Goal: Task Accomplishment & Management: Complete application form

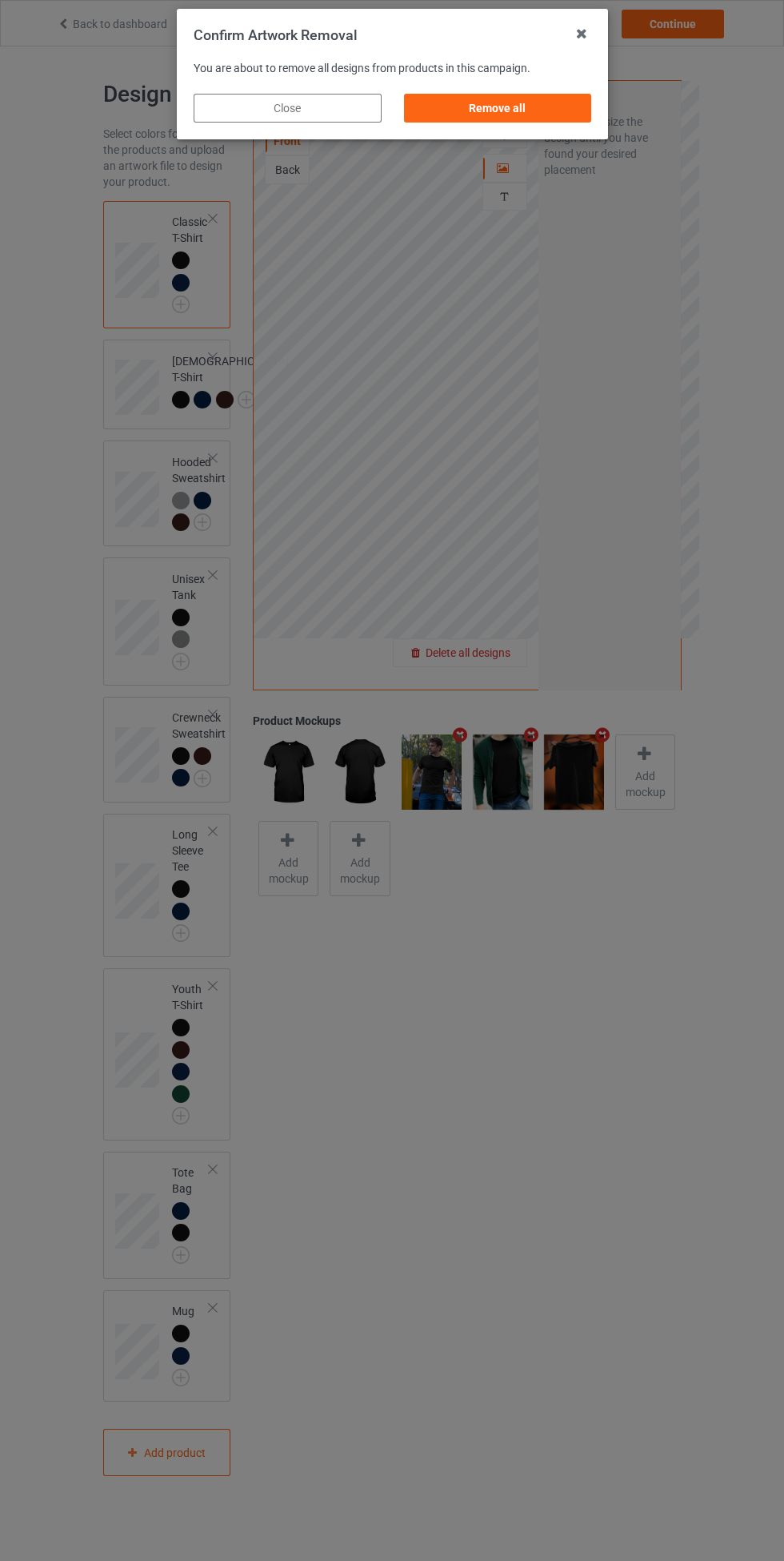
click at [529, 101] on div "Remove all" at bounding box center [497, 108] width 188 height 29
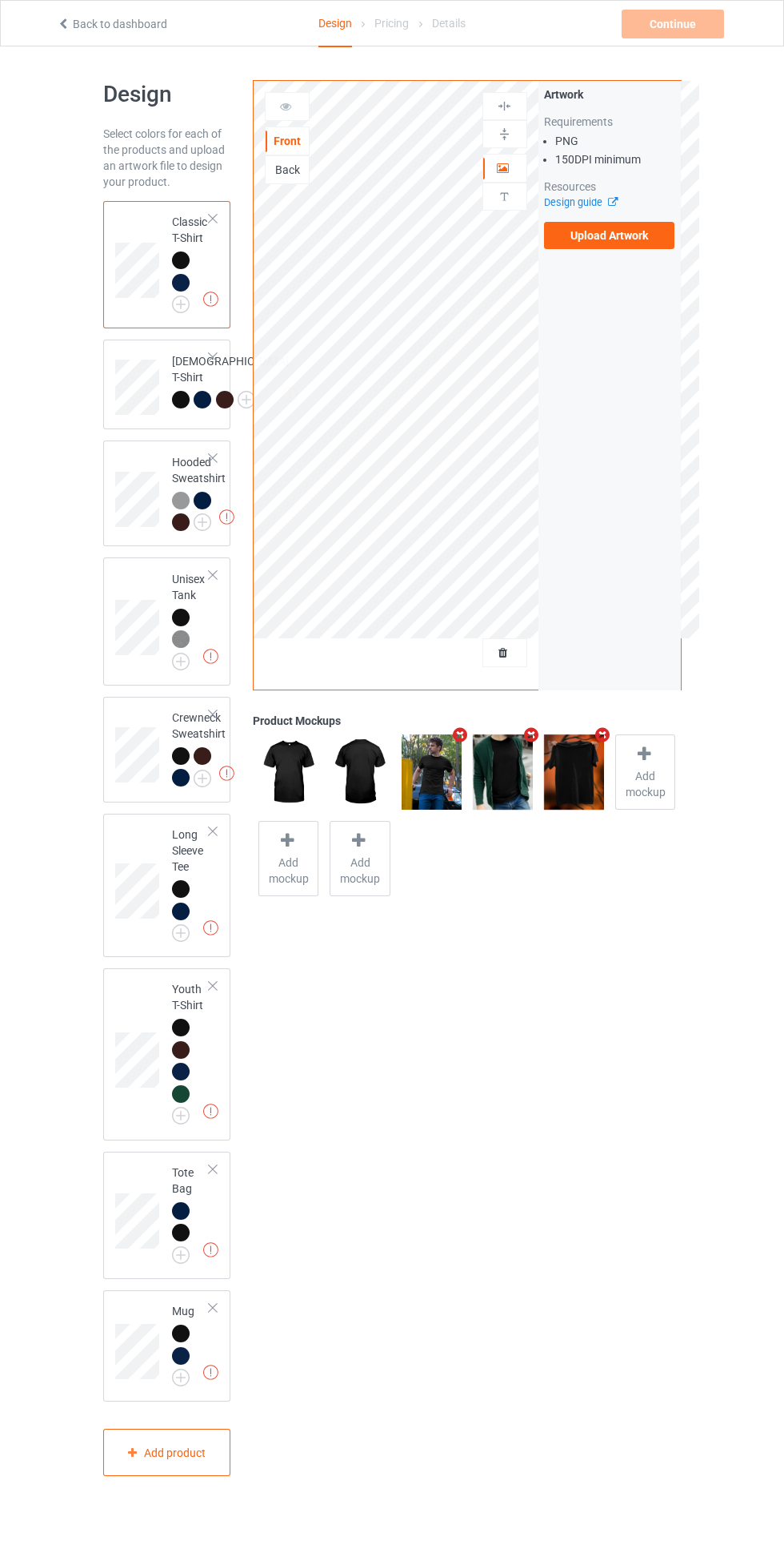
click at [615, 202] on icon at bounding box center [609, 200] width 12 height 11
click at [634, 238] on label "Upload Artwork" at bounding box center [610, 236] width 131 height 27
click at [0, 0] on input "Upload Artwork" at bounding box center [0, 0] width 0 height 0
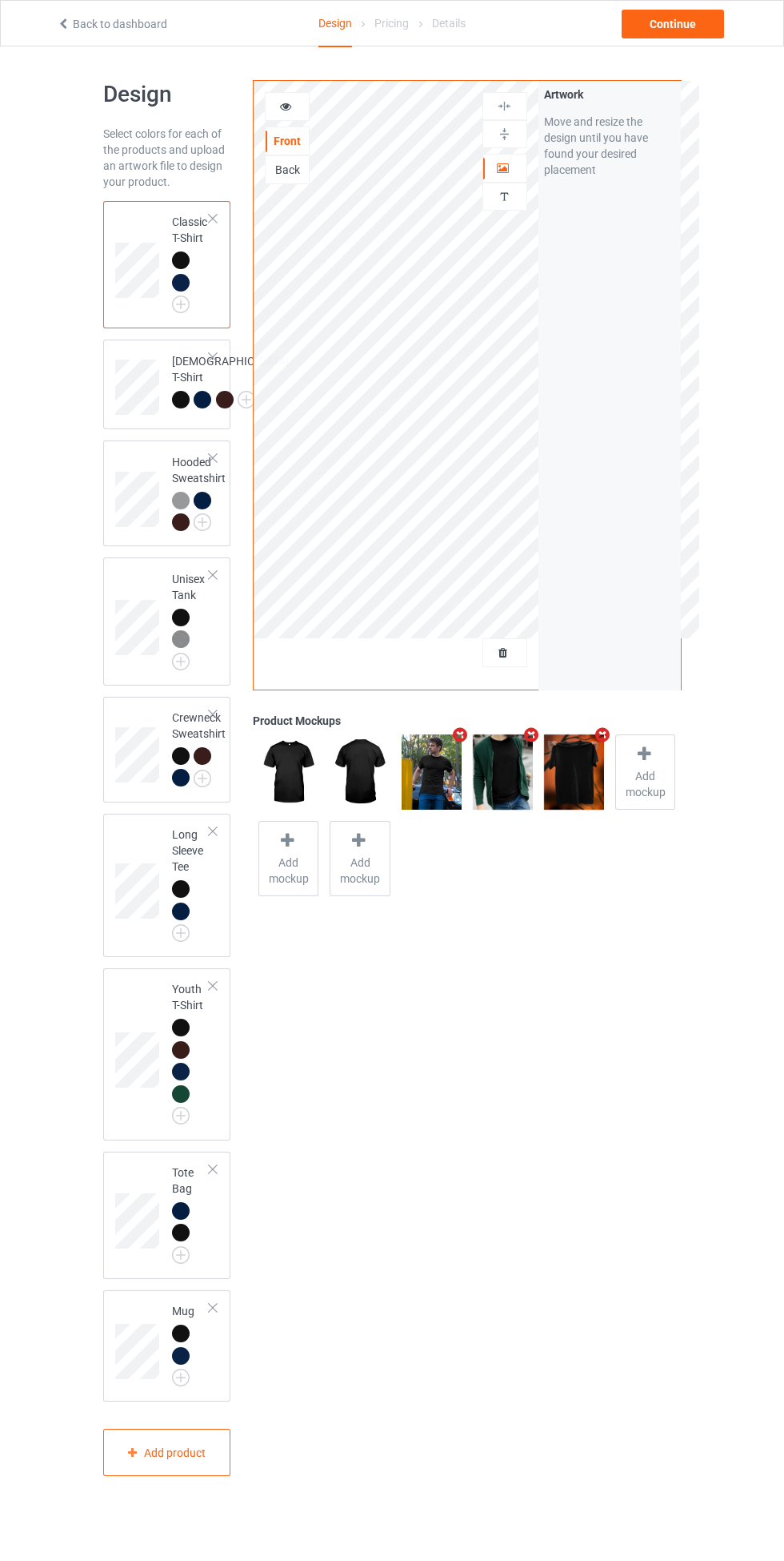
click at [178, 1347] on div at bounding box center [183, 1335] width 22 height 22
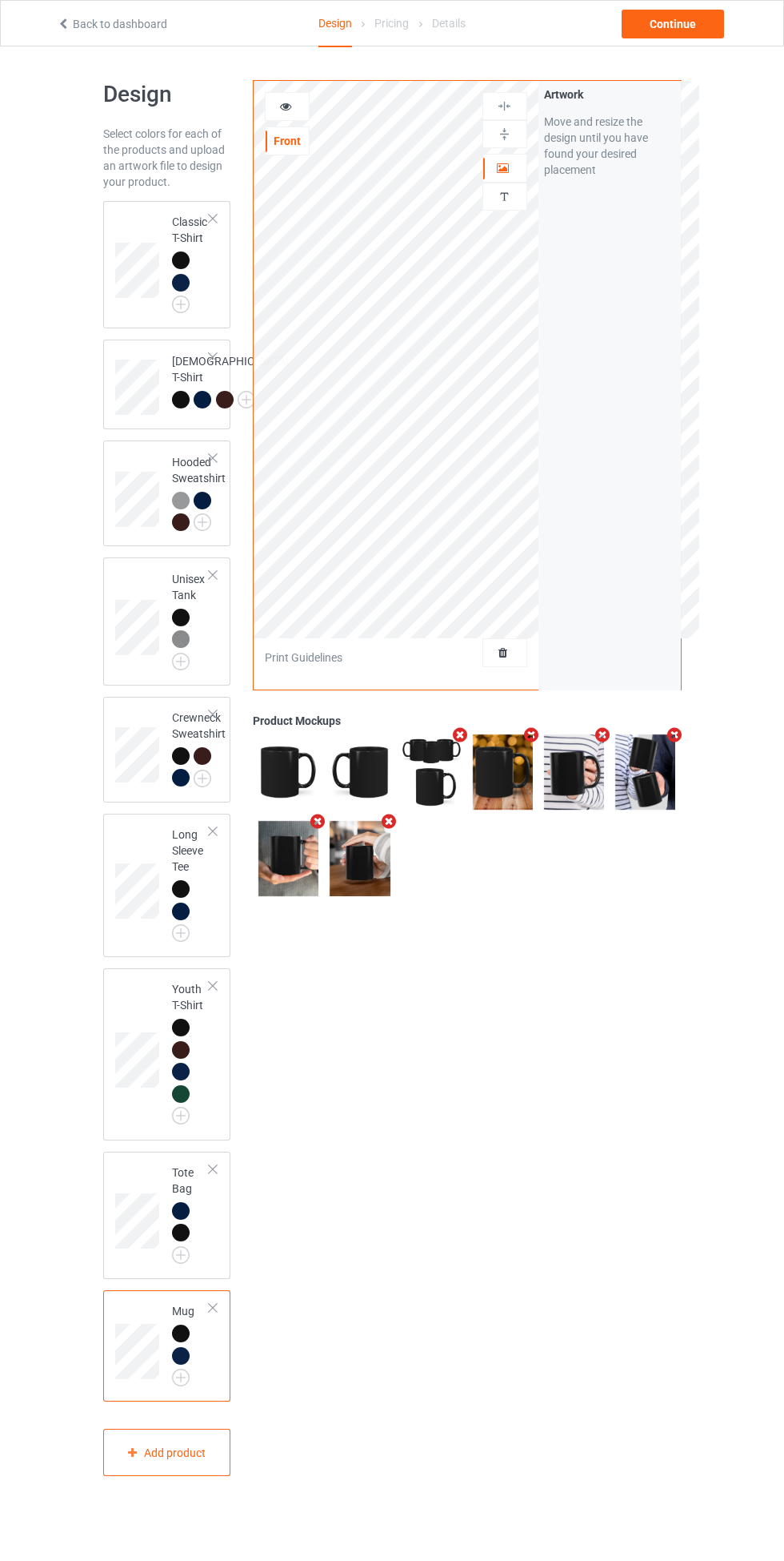
click at [508, 211] on div "Artwork Personalized text" at bounding box center [505, 153] width 45 height 124
click at [519, 208] on div "Personalized text" at bounding box center [505, 196] width 45 height 28
click at [518, 171] on div at bounding box center [504, 168] width 43 height 16
click at [691, 34] on div "Continue" at bounding box center [672, 24] width 102 height 29
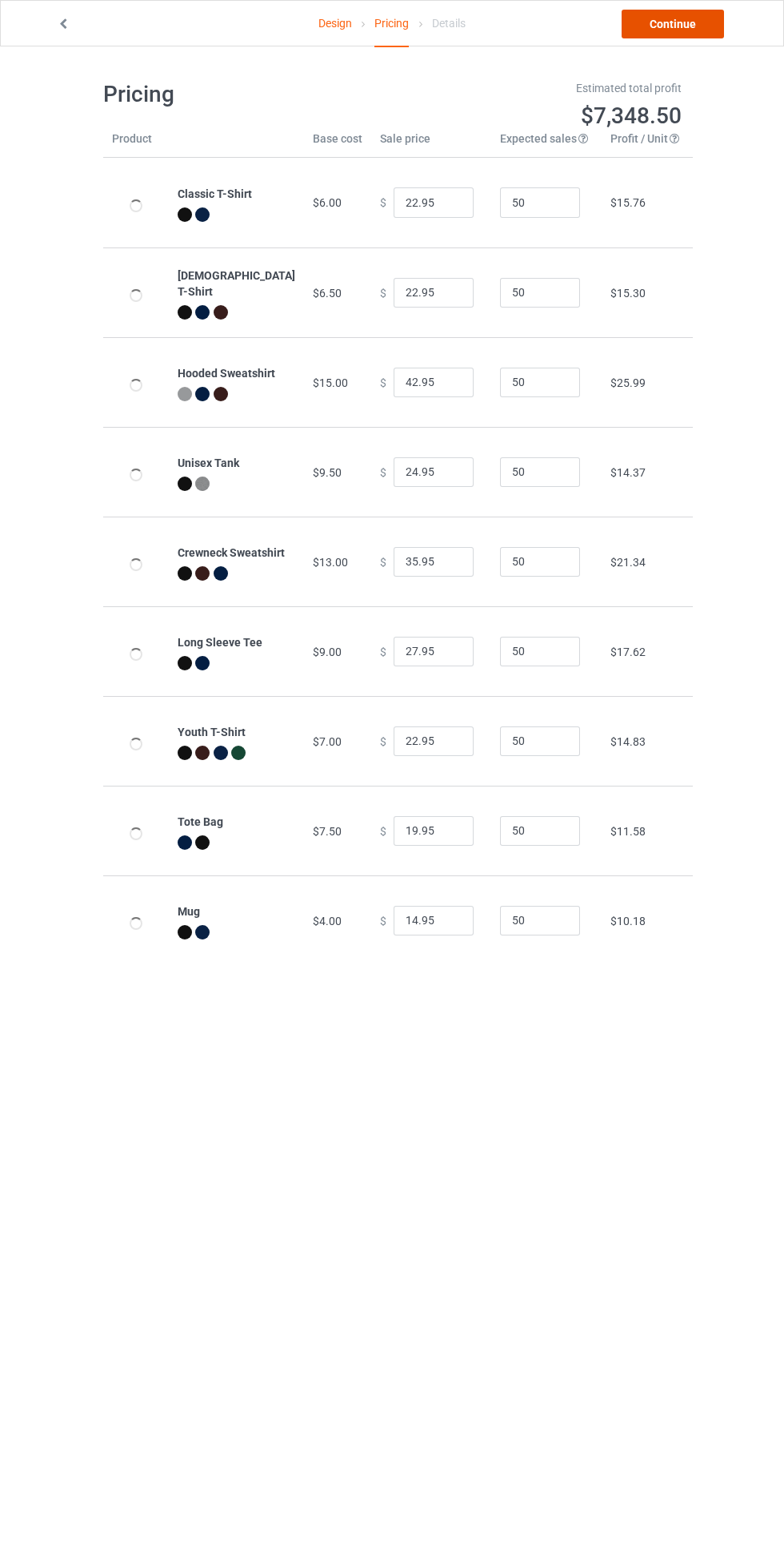
click at [692, 29] on link "Continue" at bounding box center [672, 24] width 102 height 29
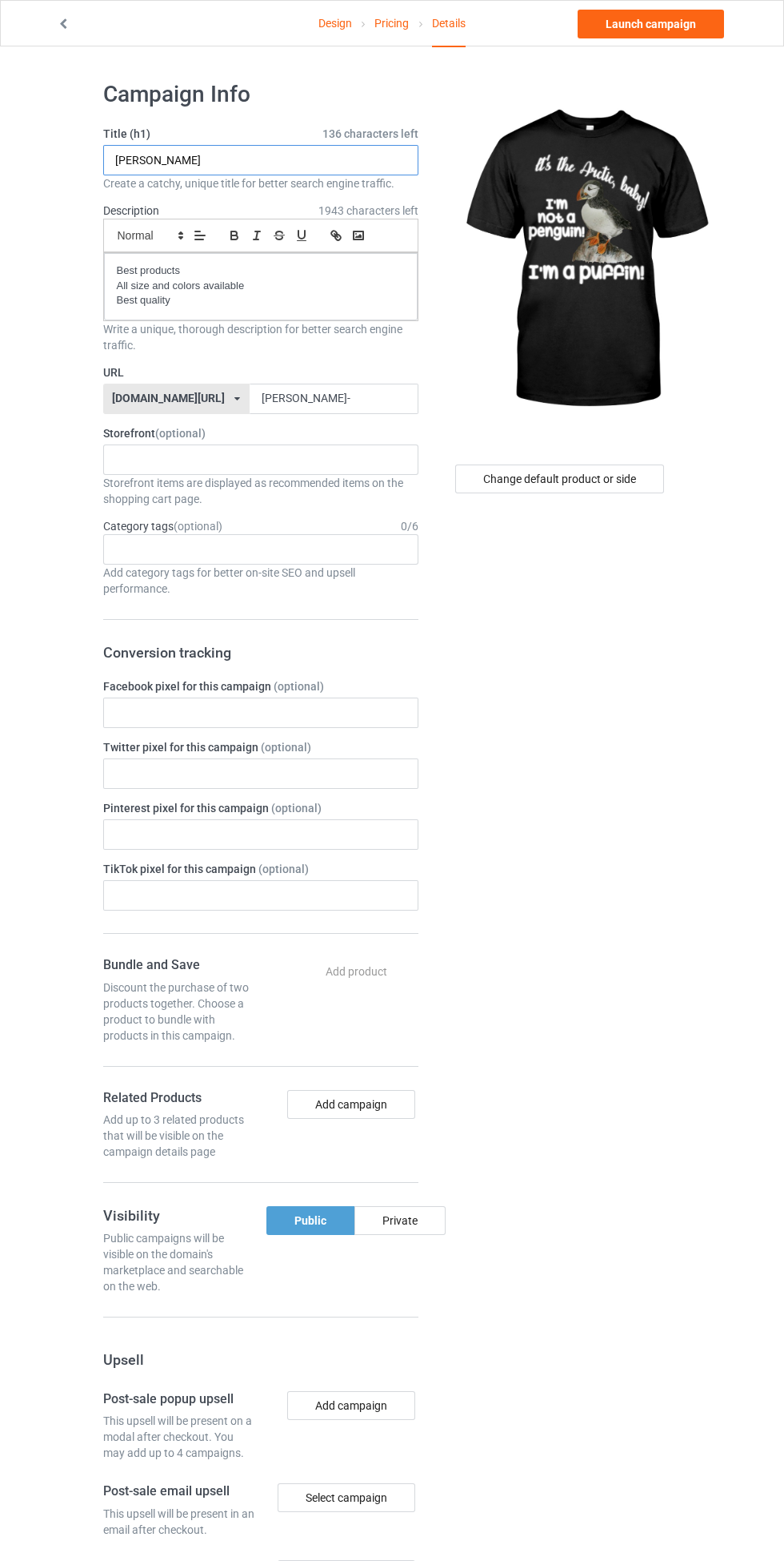
click at [287, 160] on input "[PERSON_NAME]" at bounding box center [261, 160] width 316 height 30
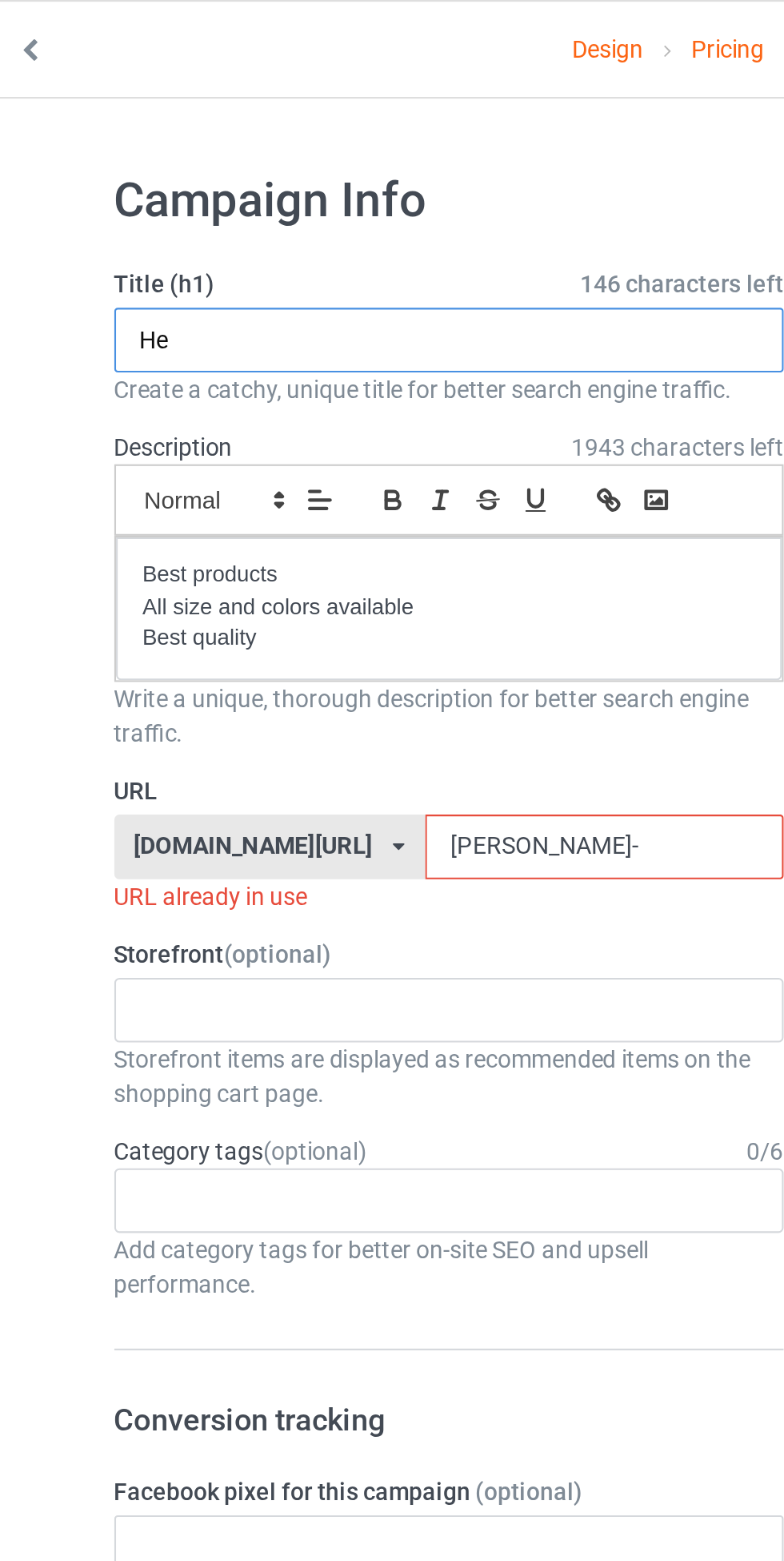
type input "H"
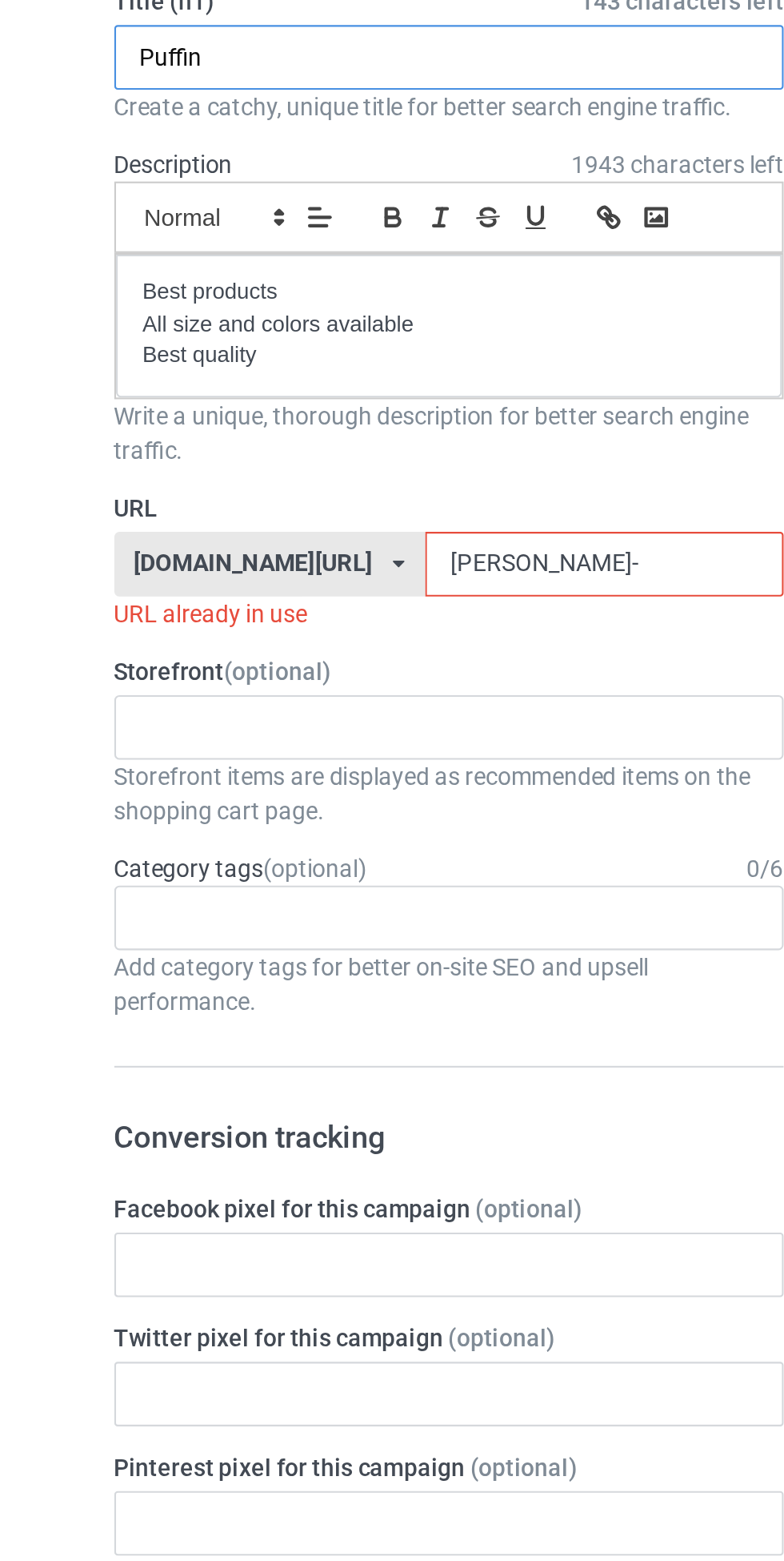
type input "Puffin"
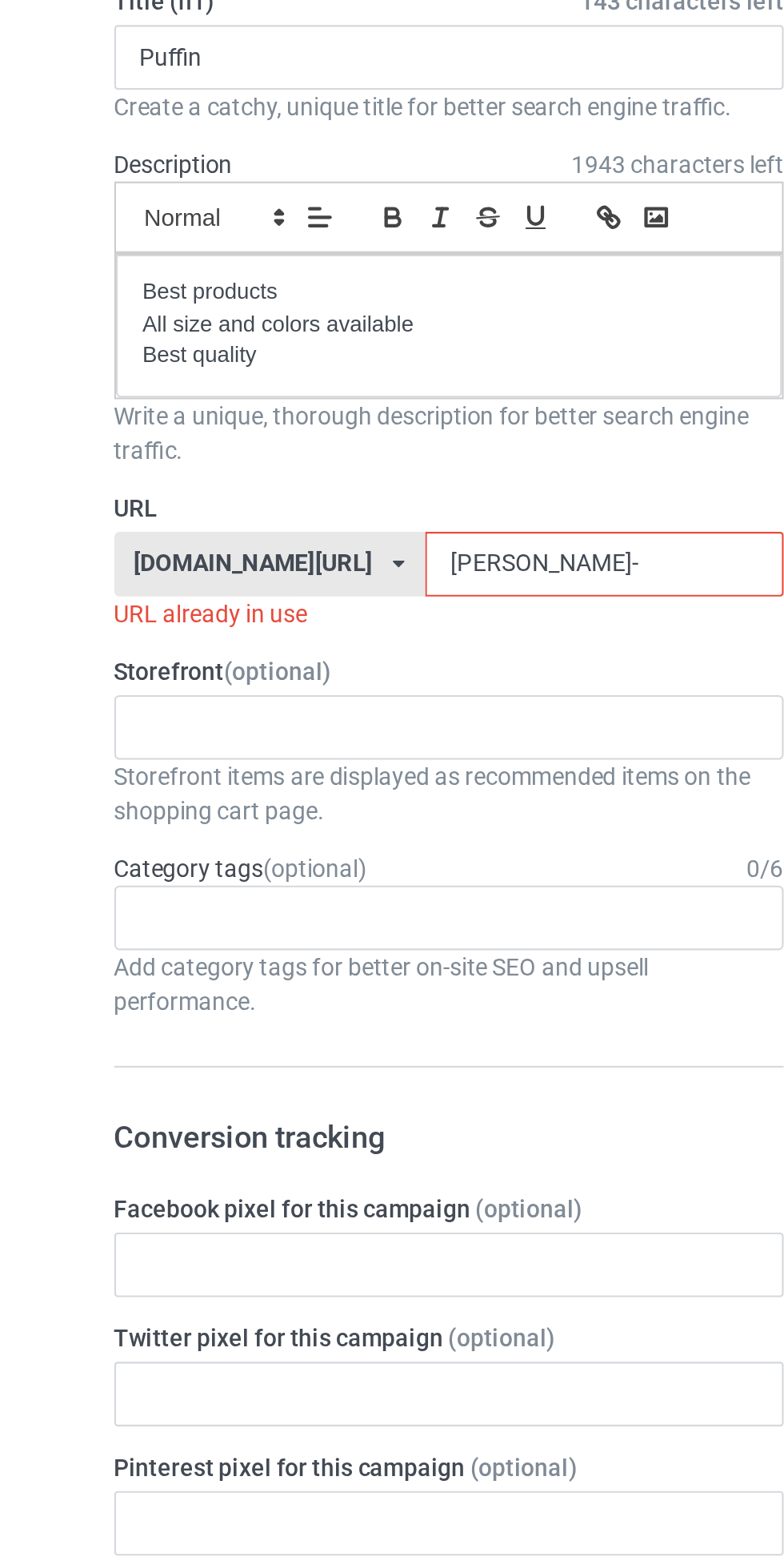
click at [322, 394] on input "[PERSON_NAME]-" at bounding box center [333, 399] width 168 height 30
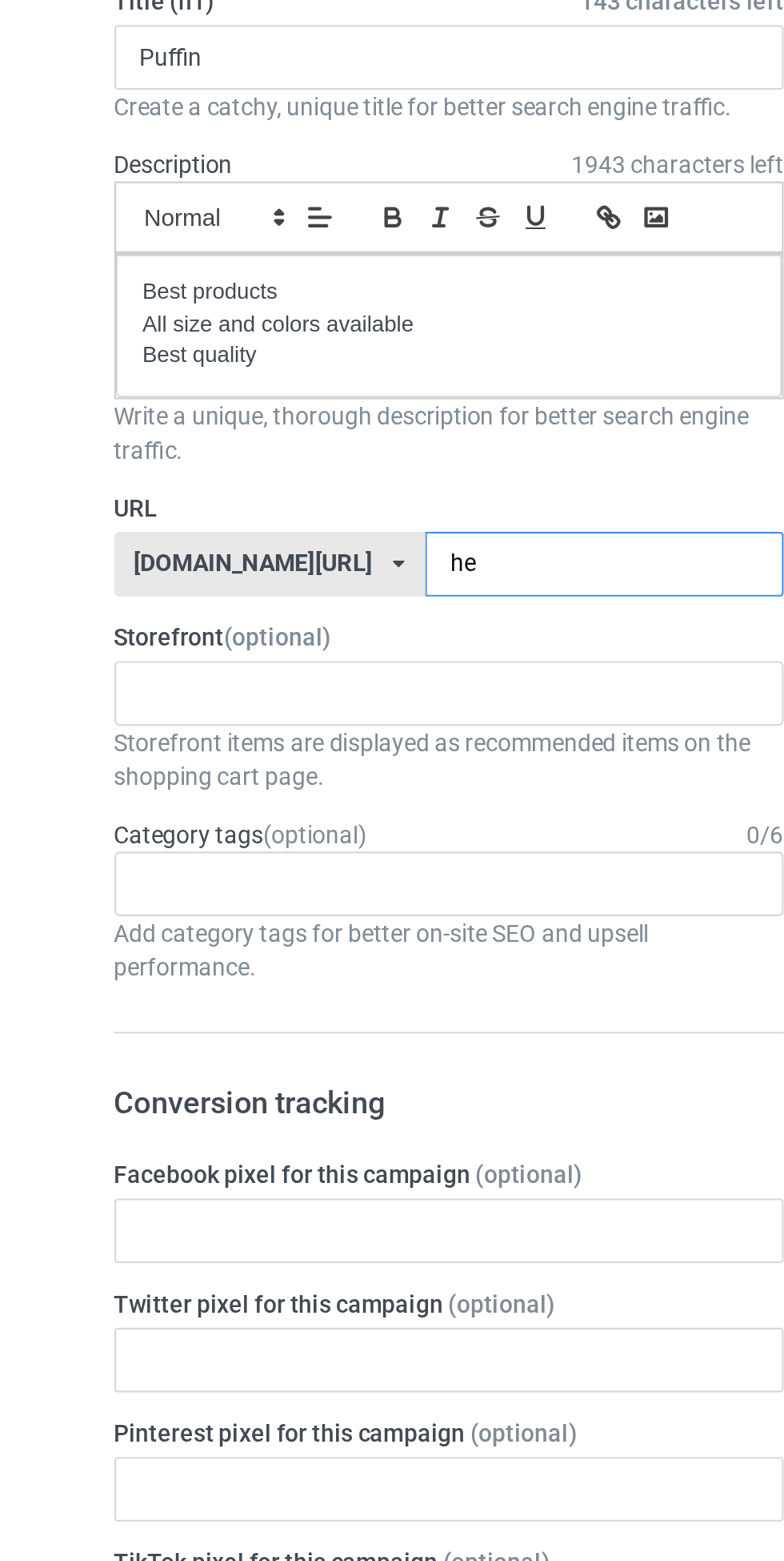
type input "h"
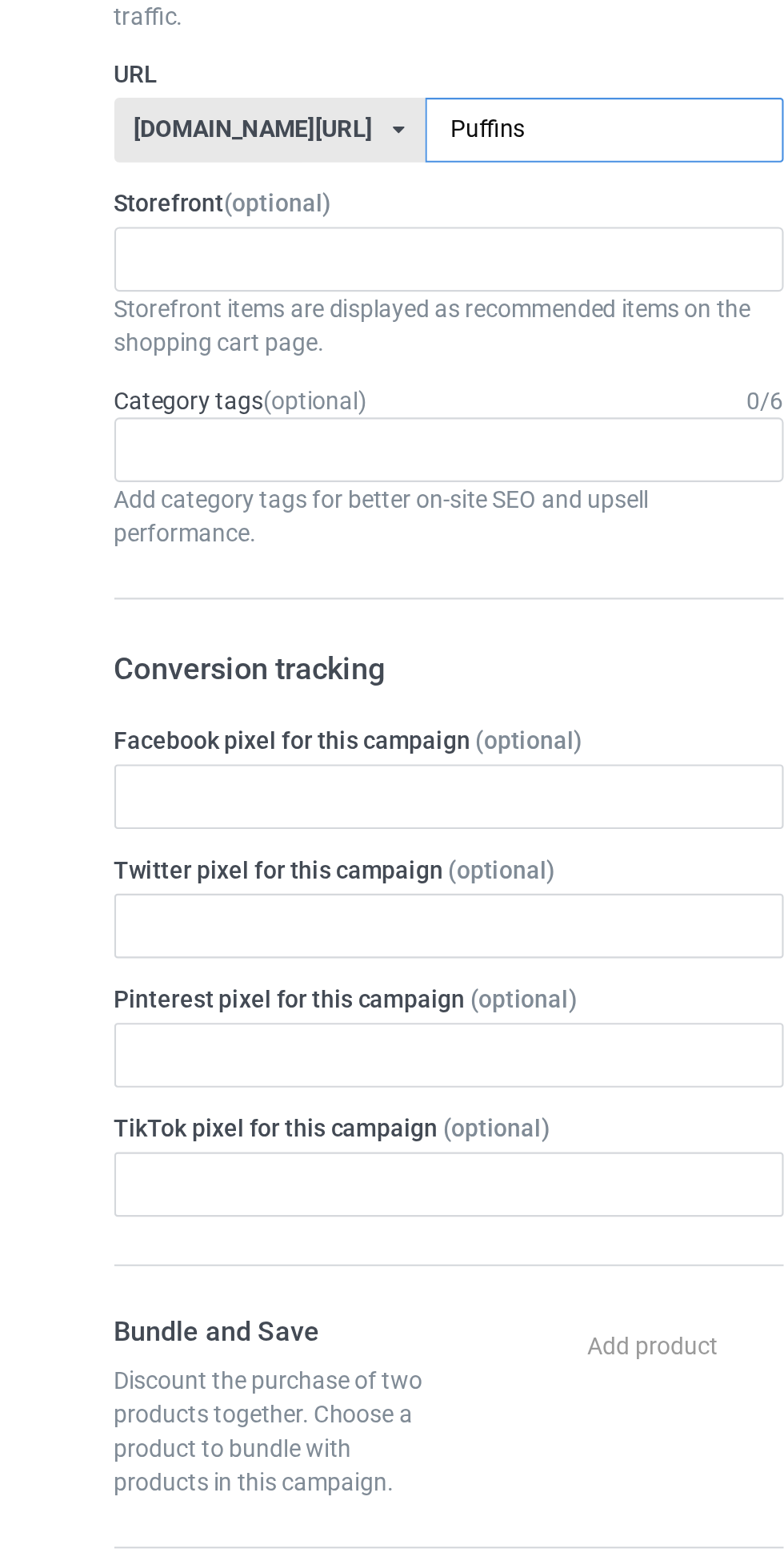
type input "Puffins"
click at [272, 563] on div "Age > [DEMOGRAPHIC_DATA] > 1 Age > [DEMOGRAPHIC_DATA] Months > 1 Month Age > [D…" at bounding box center [261, 549] width 316 height 30
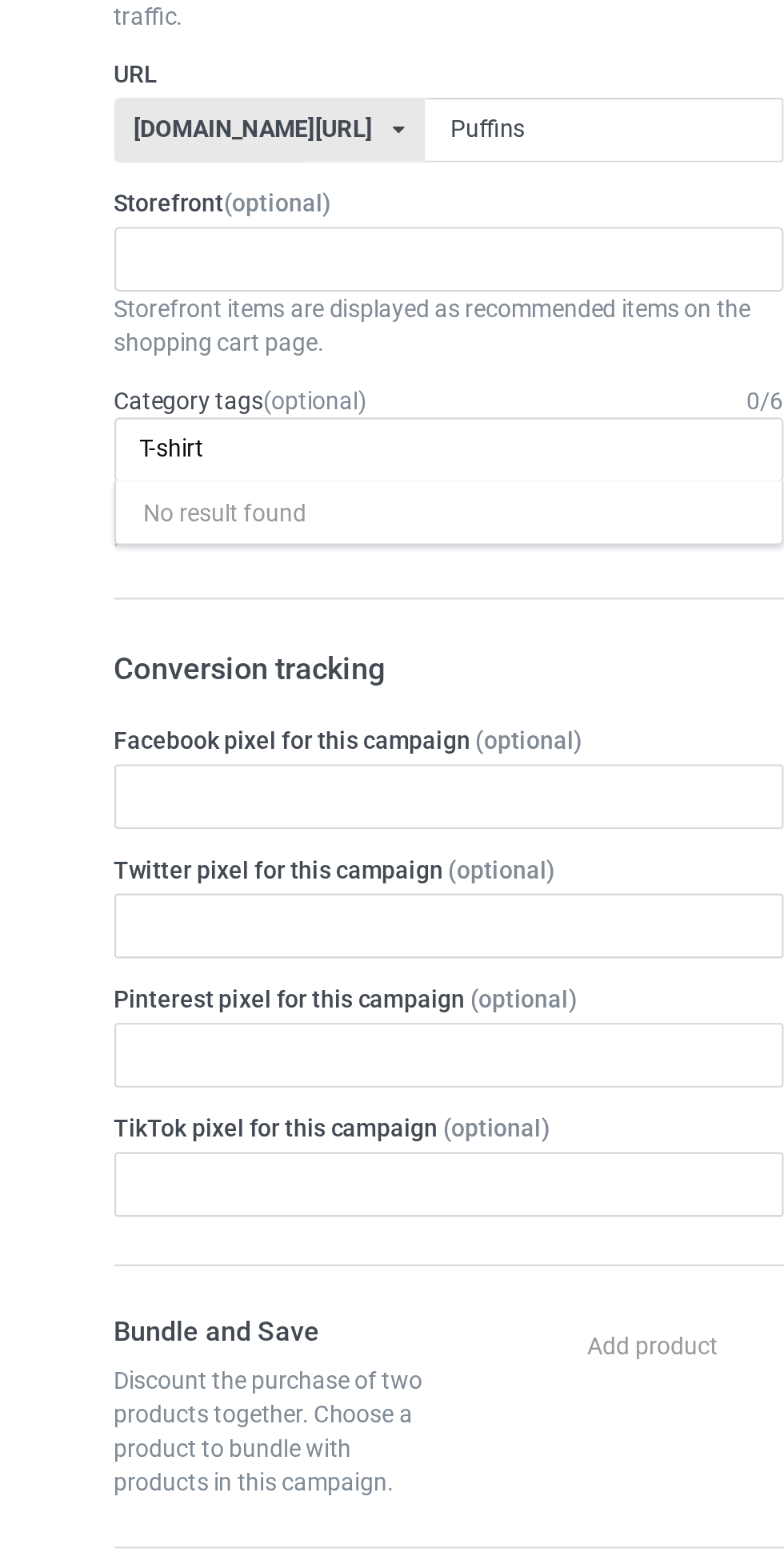
type input "T-shirt"
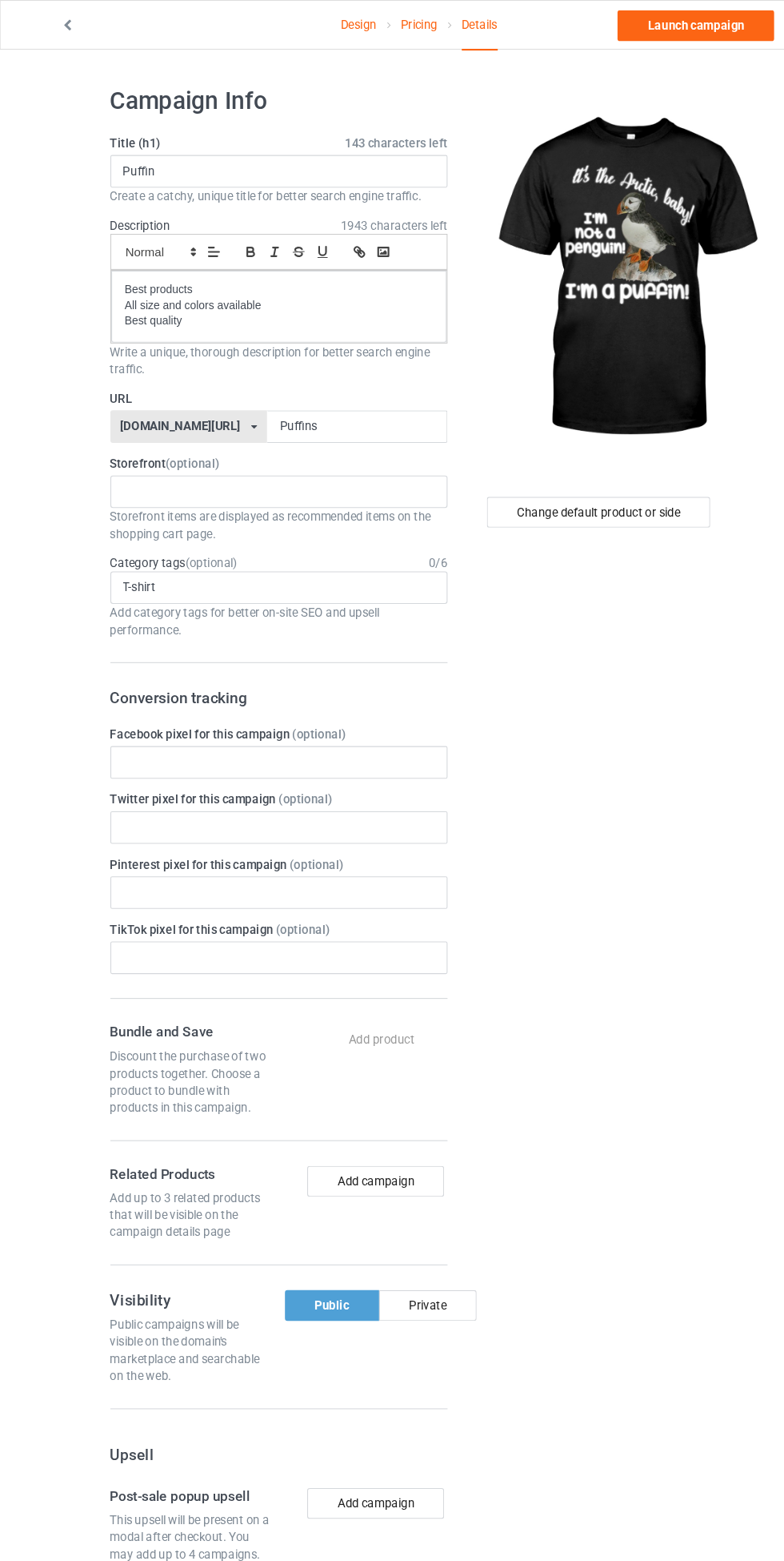
click at [389, 40] on link "Pricing" at bounding box center [392, 23] width 34 height 45
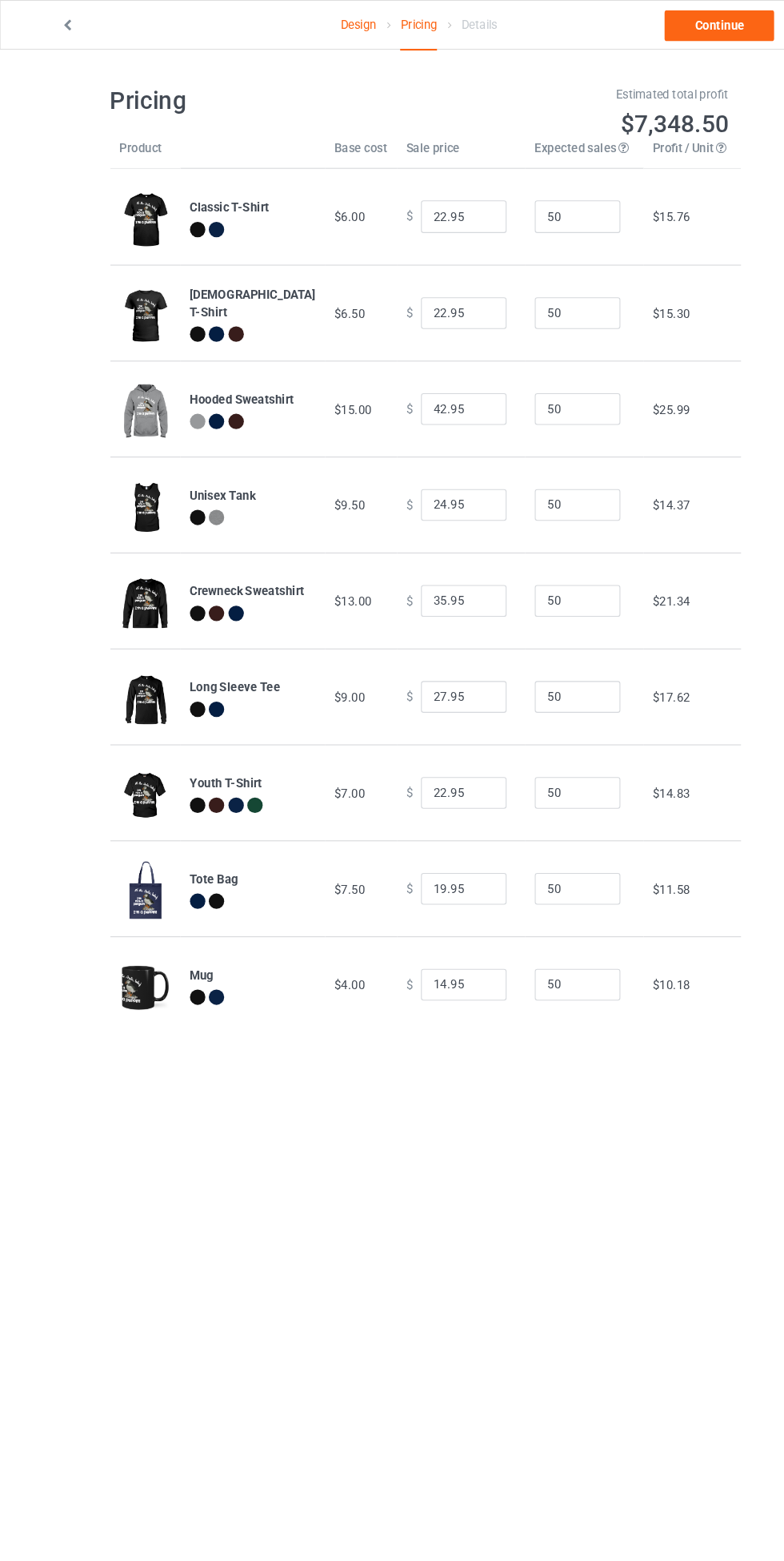
click at [334, 22] on link "Design" at bounding box center [335, 23] width 34 height 45
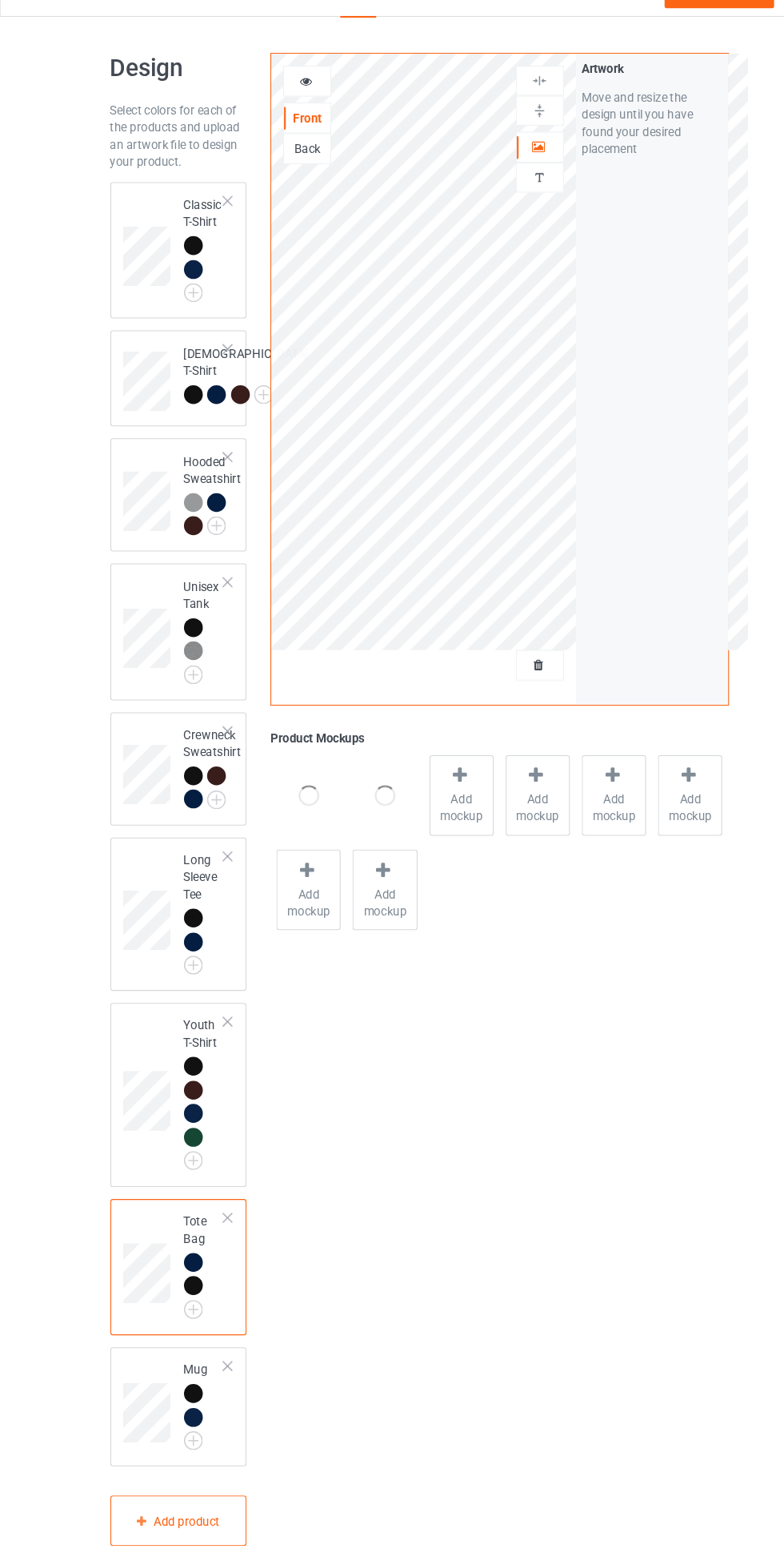
click at [432, 780] on span "Add mockup" at bounding box center [431, 785] width 58 height 32
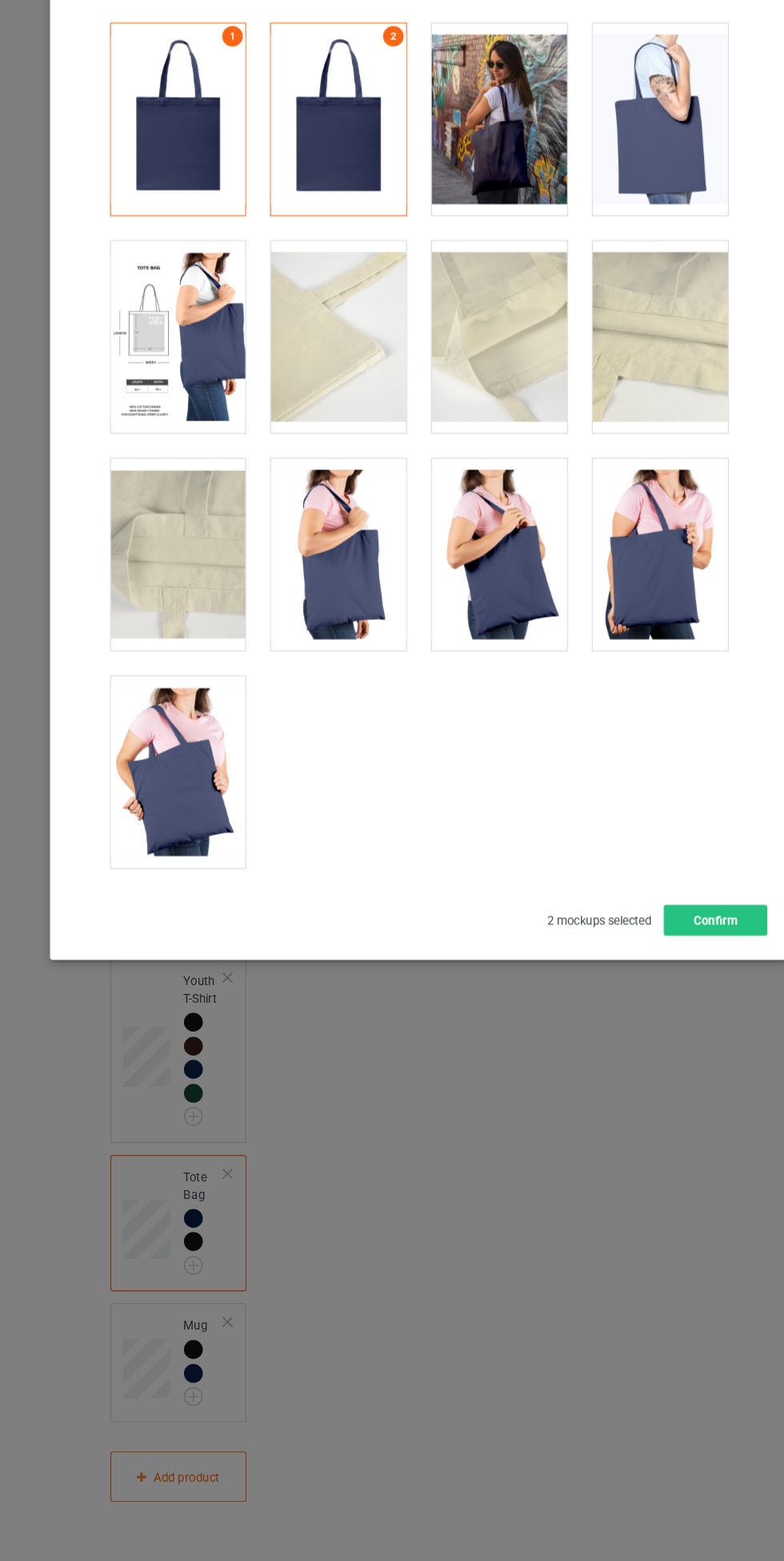
click at [156, 806] on div at bounding box center [167, 793] width 127 height 179
click at [124, 372] on div at bounding box center [167, 387] width 127 height 179
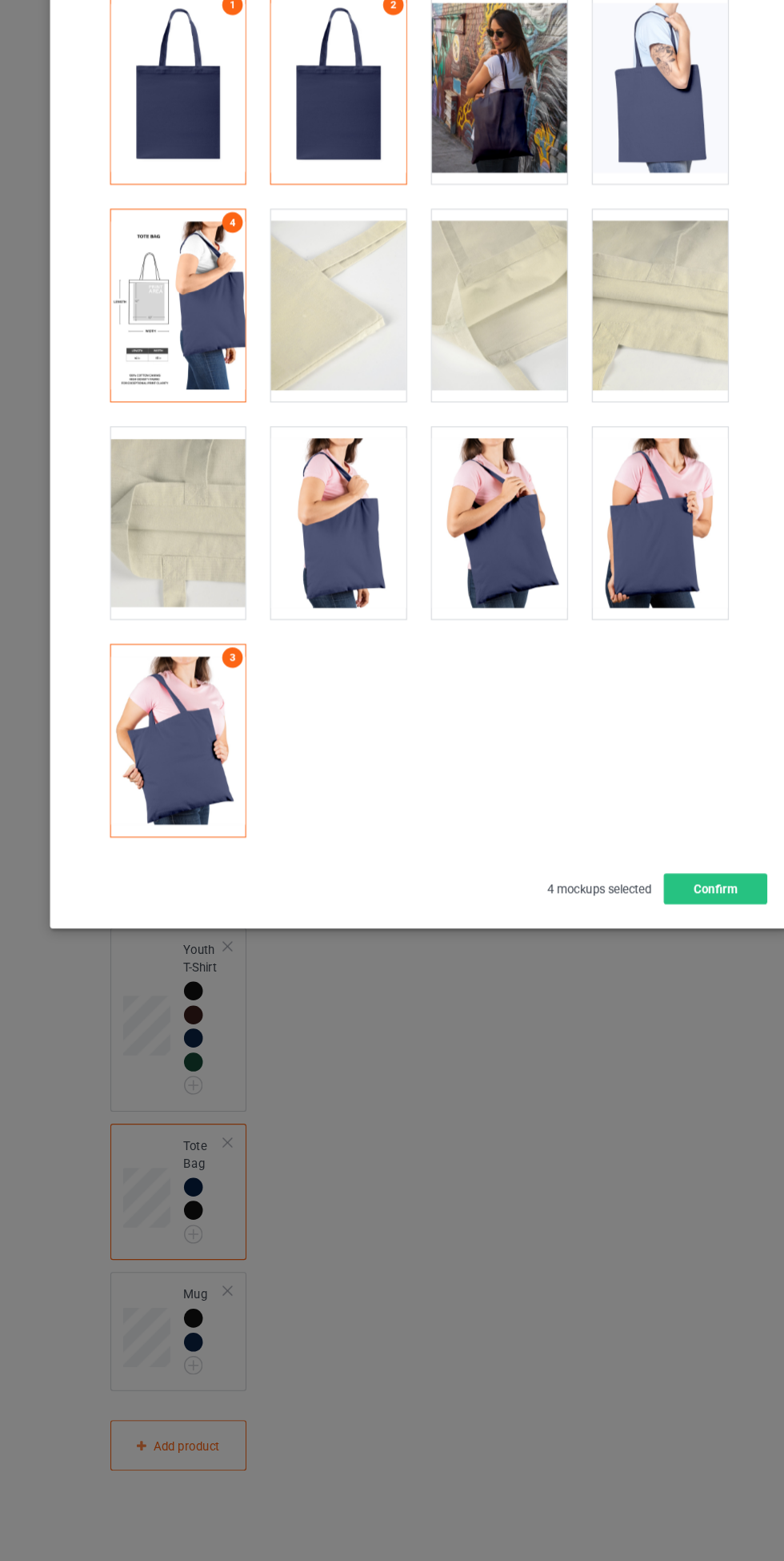
click at [619, 640] on div at bounding box center [617, 590] width 127 height 179
click at [470, 435] on div at bounding box center [467, 387] width 127 height 179
click at [325, 375] on div at bounding box center [317, 387] width 127 height 179
click at [662, 941] on button "Confirm" at bounding box center [669, 933] width 96 height 29
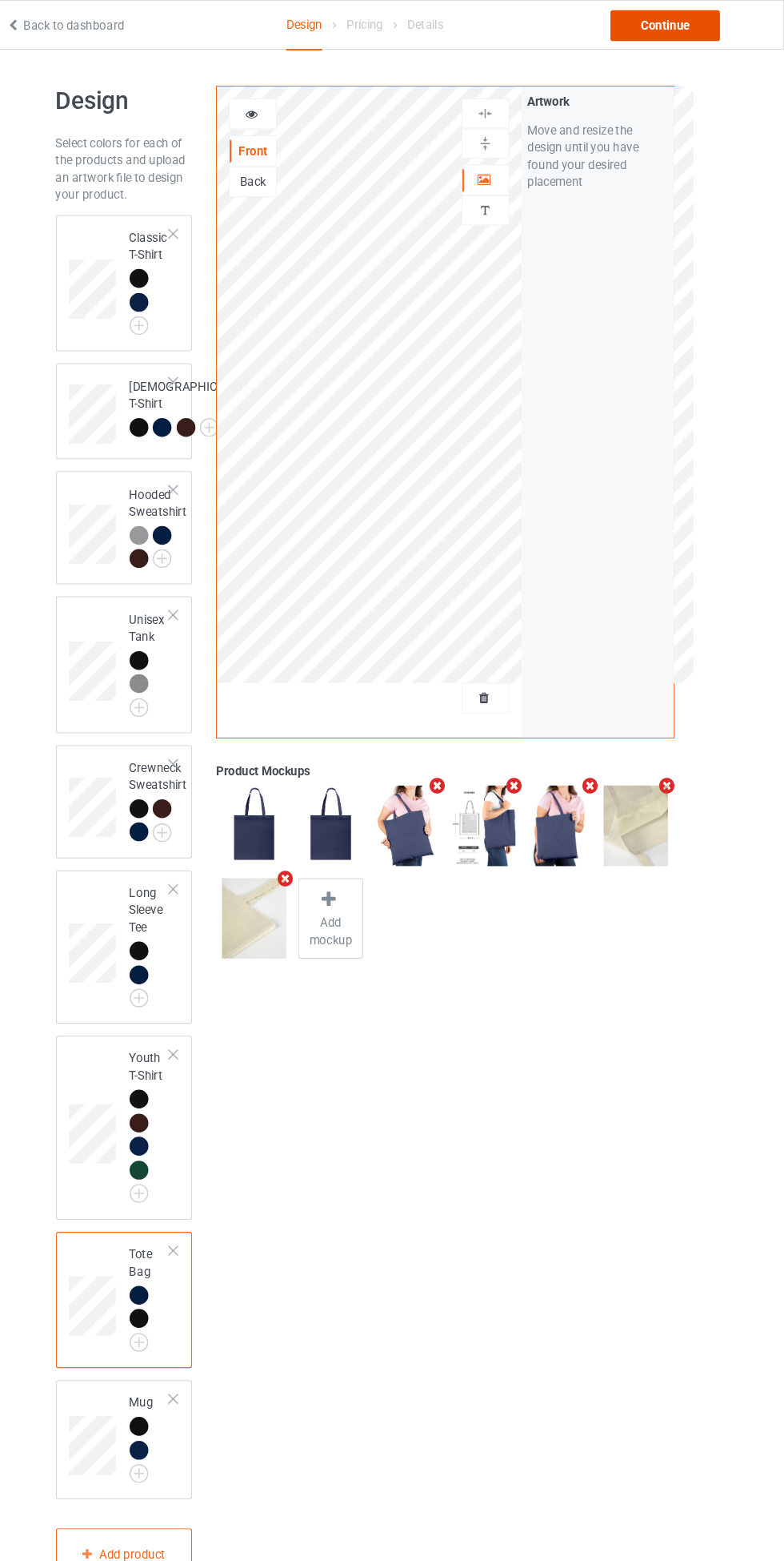
click at [708, 37] on div "Continue" at bounding box center [672, 24] width 102 height 29
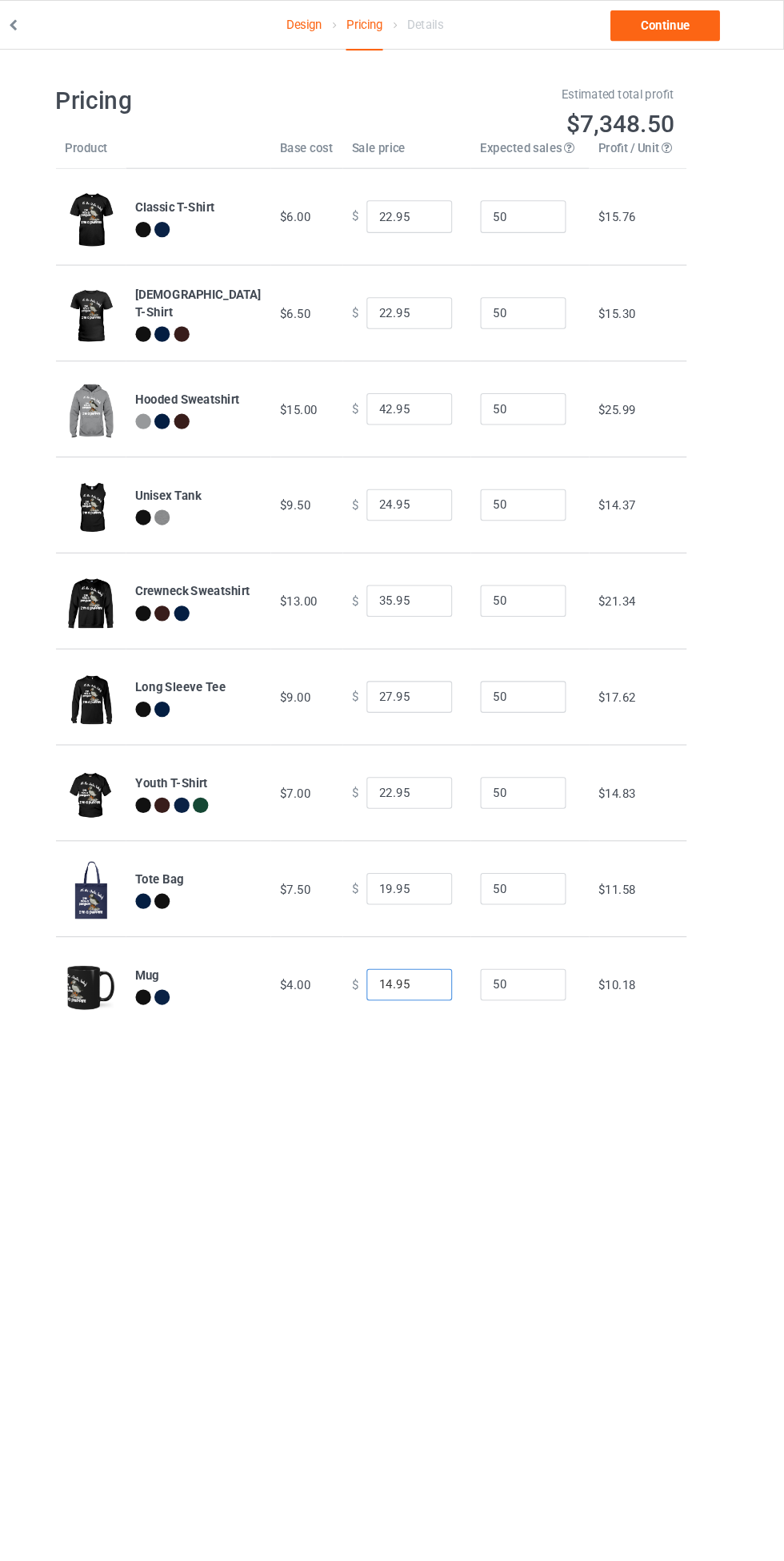
click at [406, 927] on input "14.95" at bounding box center [433, 920] width 80 height 30
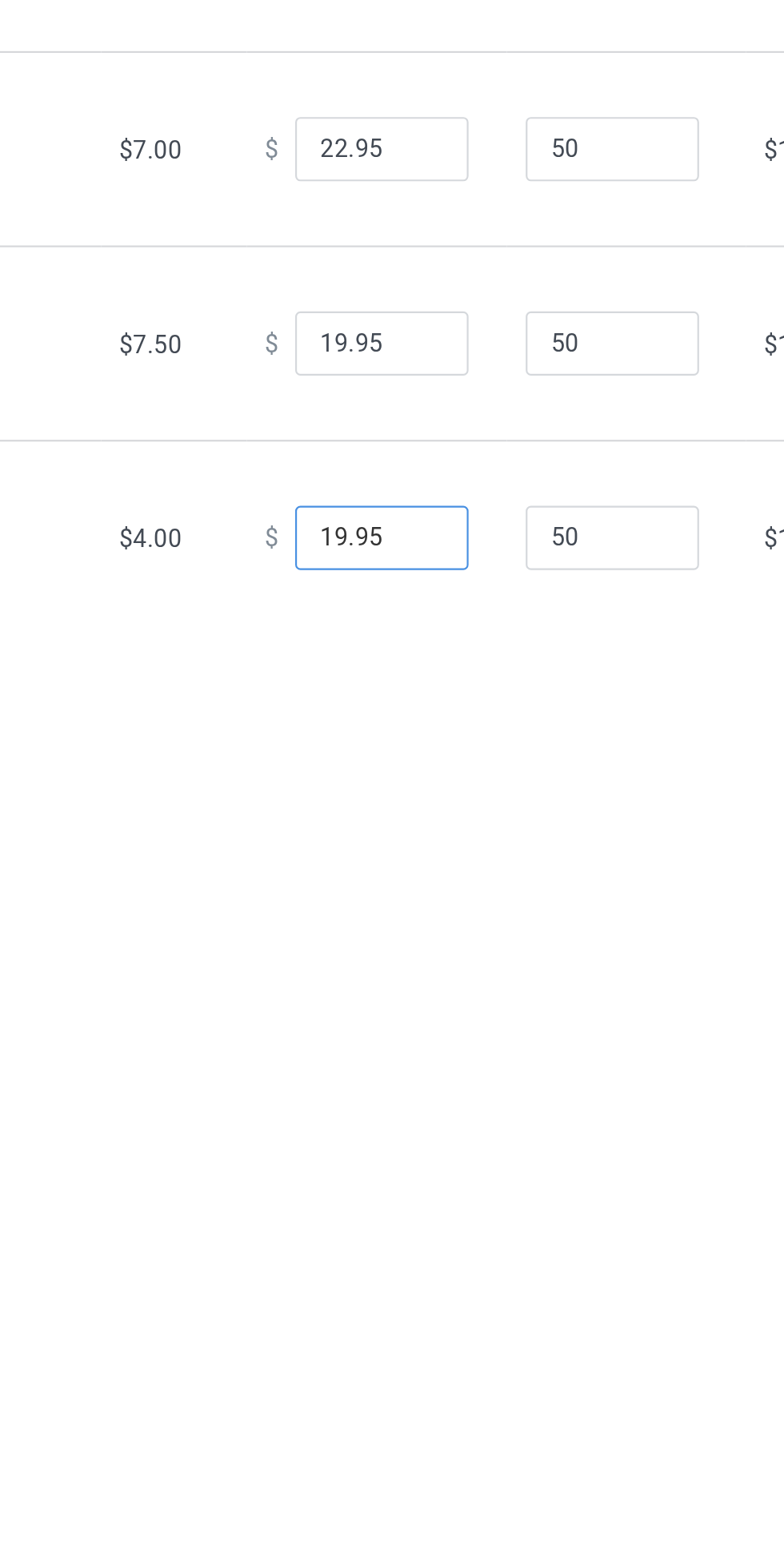
type input "19.95"
click at [393, 833] on input "19.95" at bounding box center [433, 830] width 80 height 30
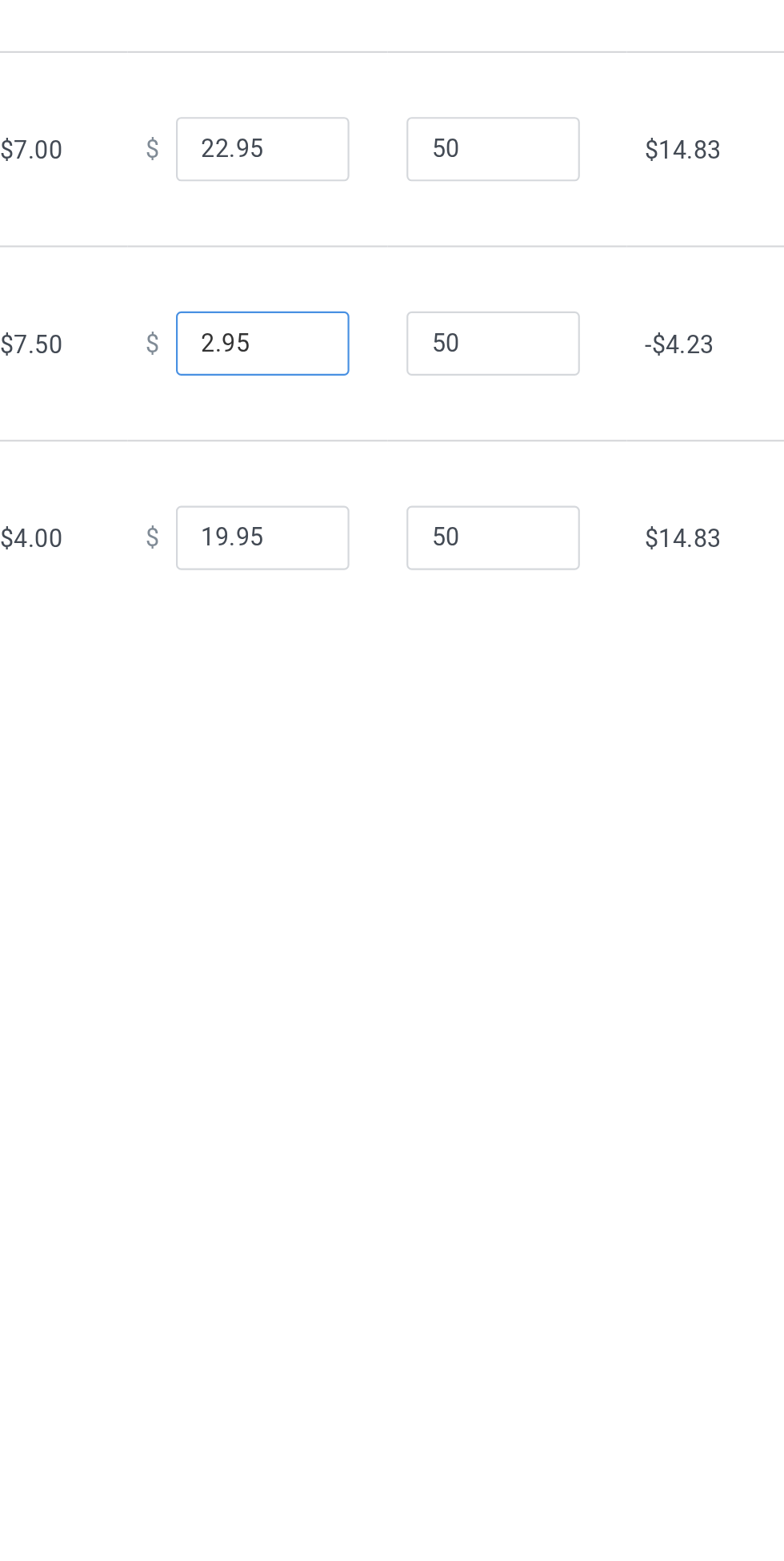
type input "22.95"
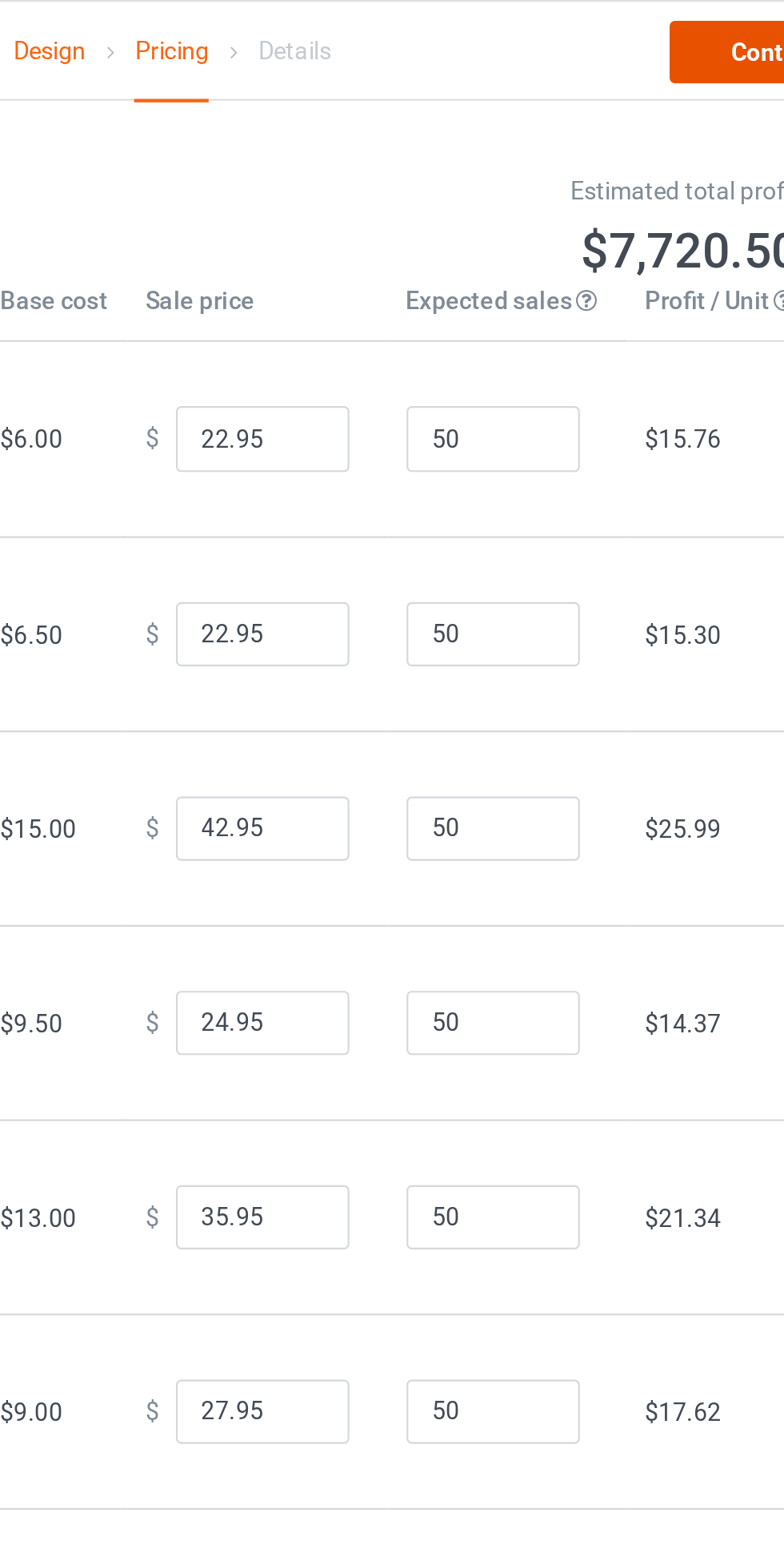
click at [653, 32] on link "Continue" at bounding box center [672, 24] width 102 height 29
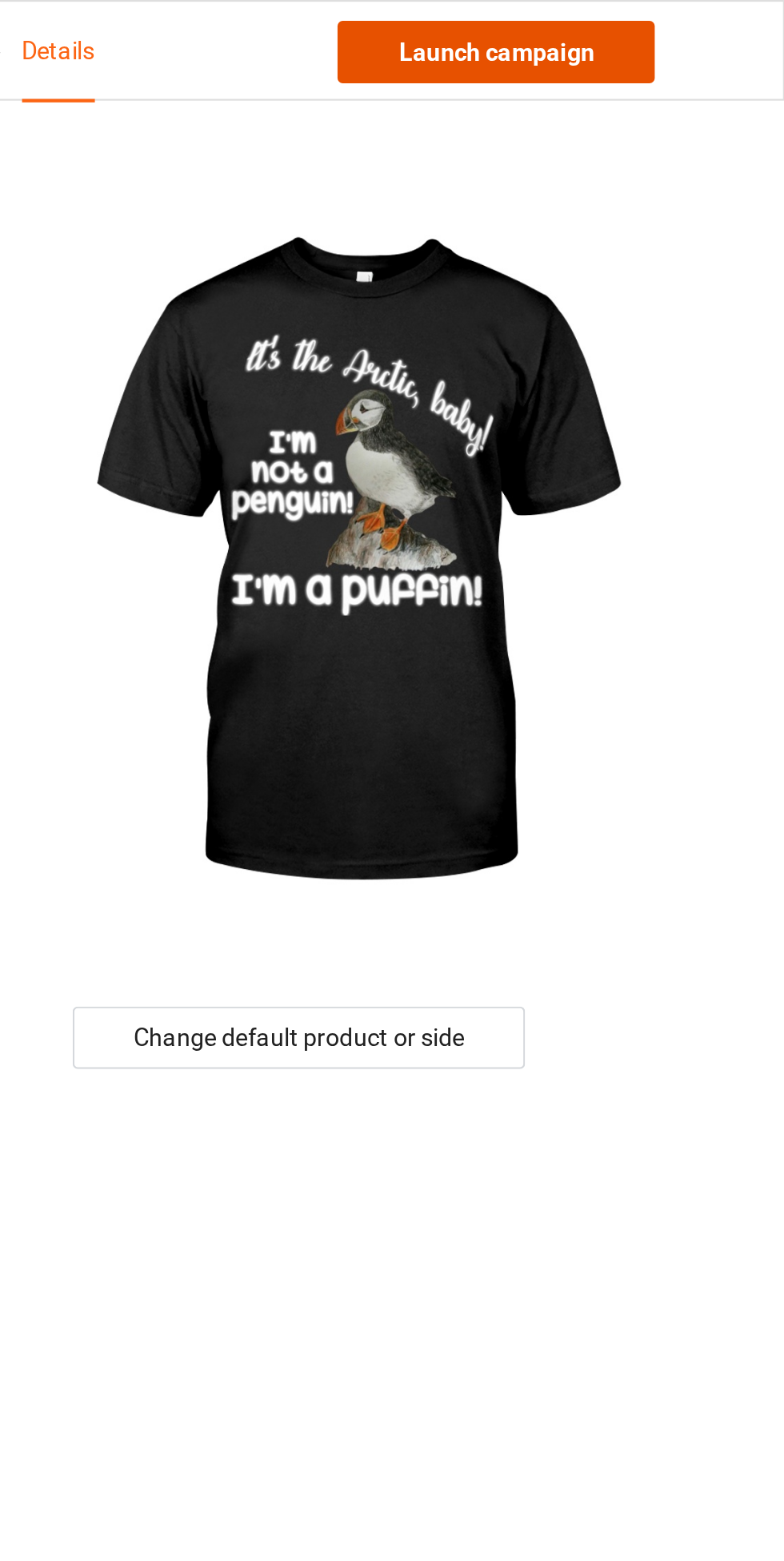
click at [632, 34] on link "Launch campaign" at bounding box center [651, 24] width 146 height 29
